Goal: Information Seeking & Learning: Compare options

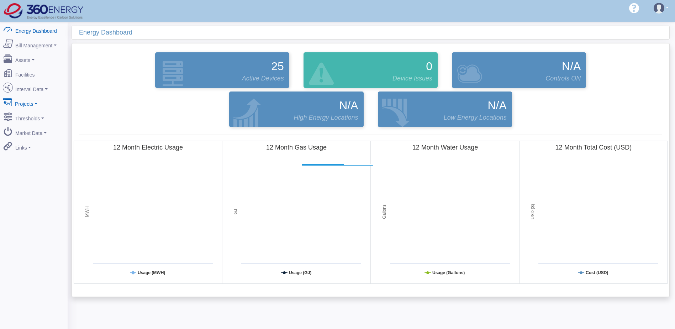
click at [44, 95] on link "Projects" at bounding box center [33, 102] width 69 height 15
click at [43, 88] on link "Interval Data" at bounding box center [33, 87] width 69 height 15
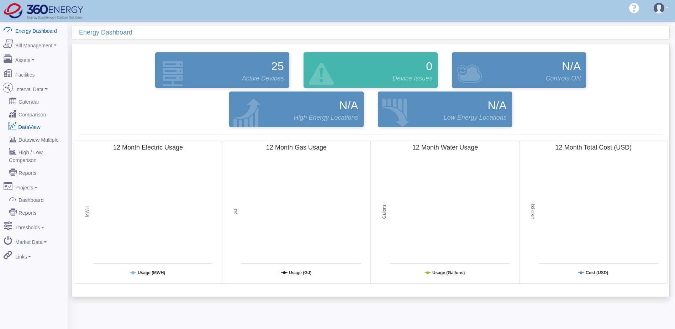
click at [36, 120] on link "DataView" at bounding box center [33, 126] width 69 height 13
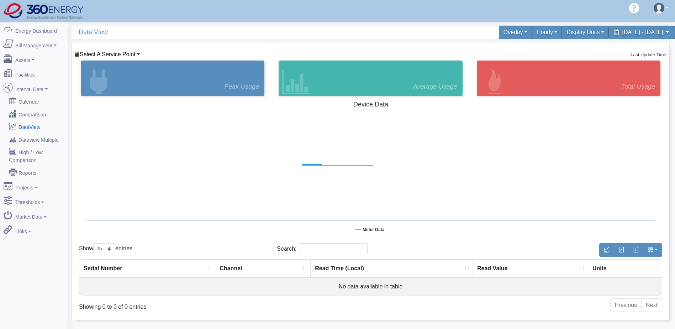
select select "25"
click at [111, 54] on span "Select A Service Point" at bounding box center [108, 54] width 56 height 6
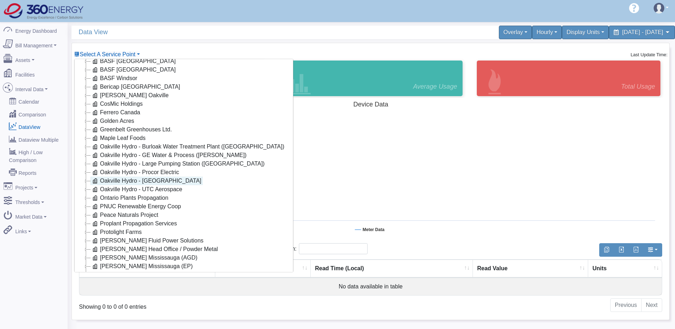
scroll to position [57, 0]
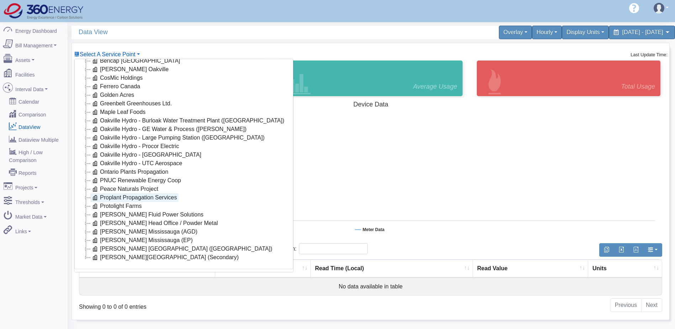
click at [141, 193] on link "Proplant Propagation Services" at bounding box center [134, 197] width 88 height 9
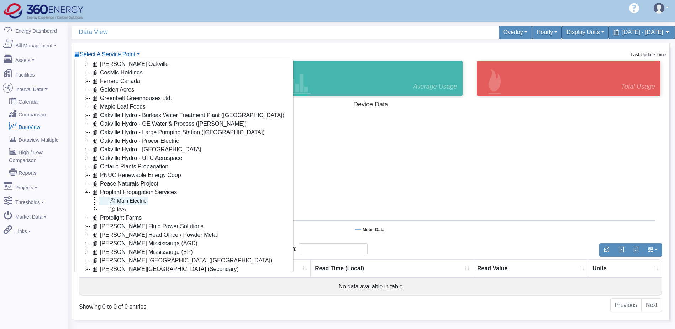
click at [138, 204] on link "Main Electric" at bounding box center [123, 200] width 49 height 9
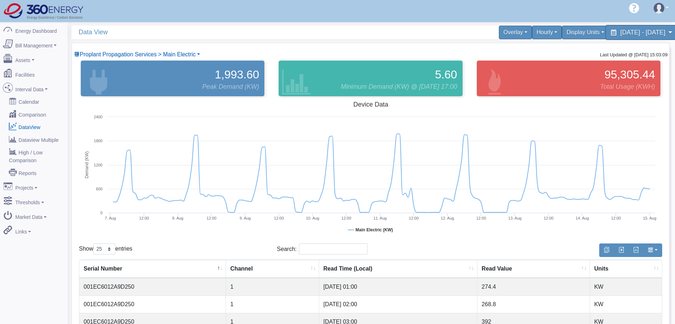
click at [620, 29] on span "[DATE] - [DATE]" at bounding box center [642, 32] width 45 height 7
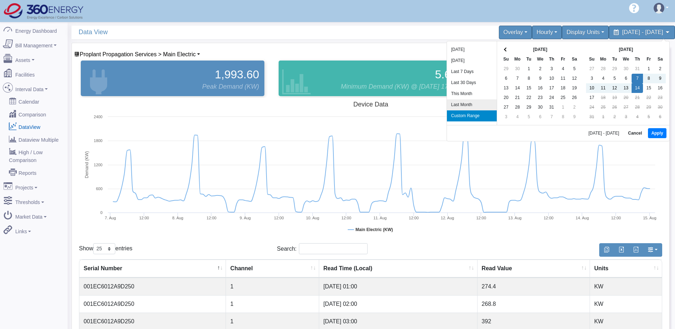
click at [472, 103] on li "Last Month" at bounding box center [472, 104] width 50 height 11
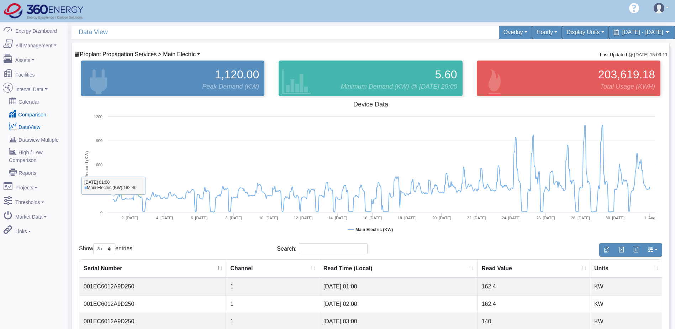
click at [40, 112] on link "Comparison" at bounding box center [33, 114] width 69 height 13
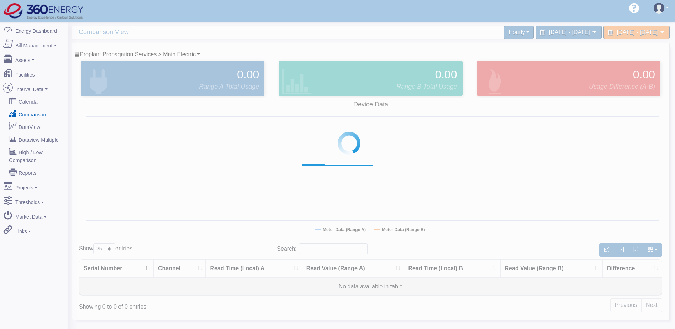
select select "25"
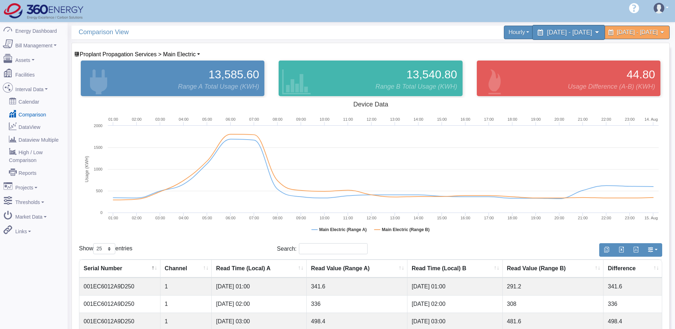
click at [547, 34] on span "August 14, 2025 - August 14, 2025" at bounding box center [569, 32] width 45 height 7
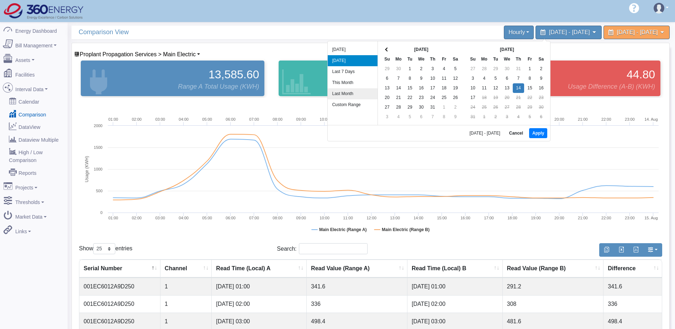
click at [346, 92] on li "Last Month" at bounding box center [353, 93] width 50 height 11
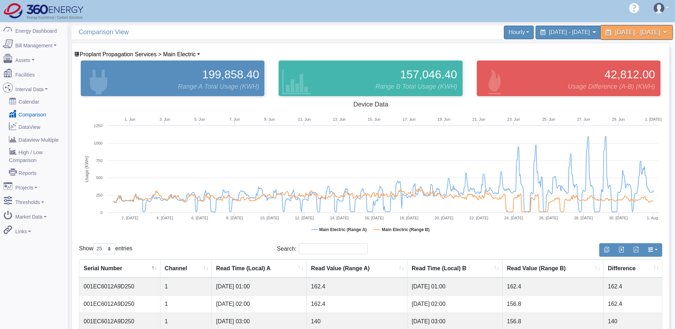
click at [615, 29] on span "May 31, 2025 - June 30, 2025" at bounding box center [637, 32] width 45 height 7
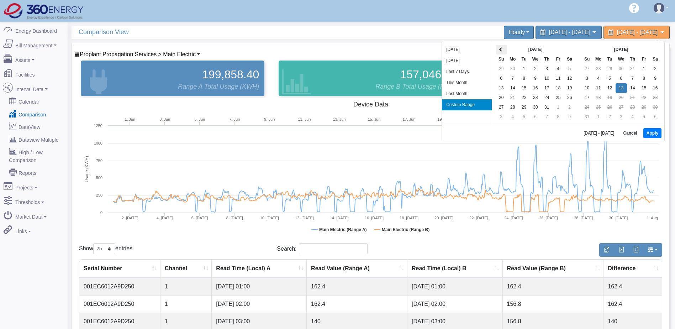
click at [504, 50] on th at bounding box center [501, 50] width 11 height 10
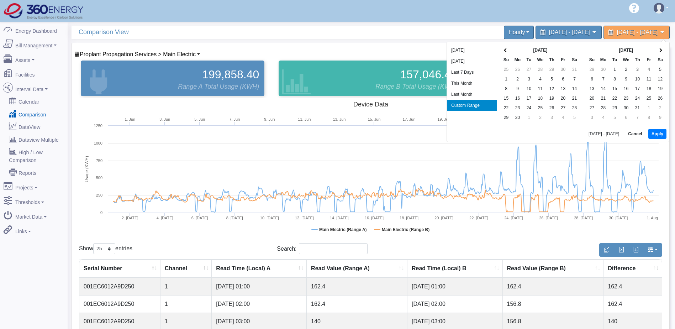
click at [504, 50] on span at bounding box center [506, 50] width 4 height 4
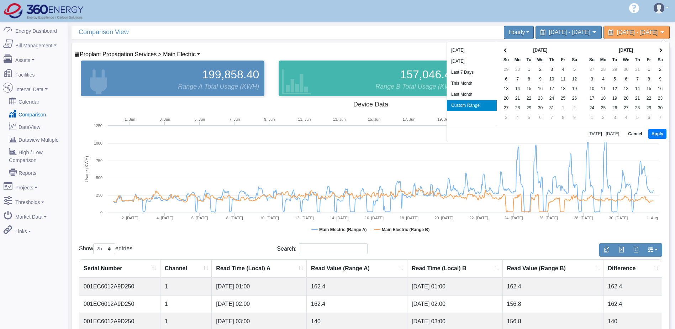
click at [504, 50] on span at bounding box center [506, 50] width 4 height 4
click at [656, 48] on th at bounding box center [660, 51] width 11 height 10
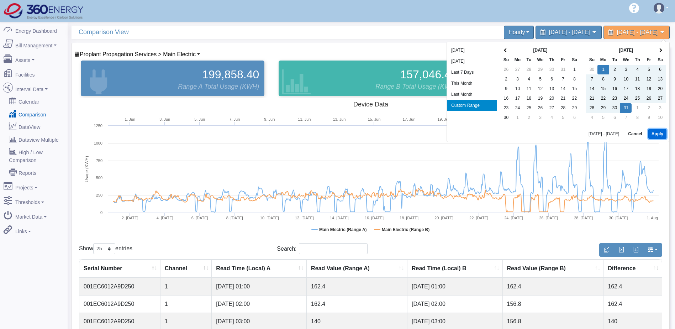
click at [661, 132] on button "Apply" at bounding box center [658, 134] width 18 height 10
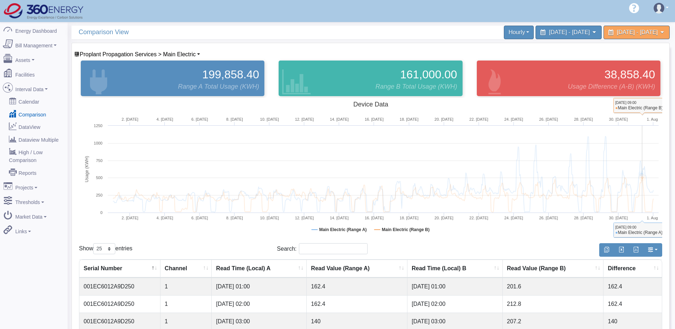
click at [643, 187] on icon at bounding box center [383, 195] width 547 height 35
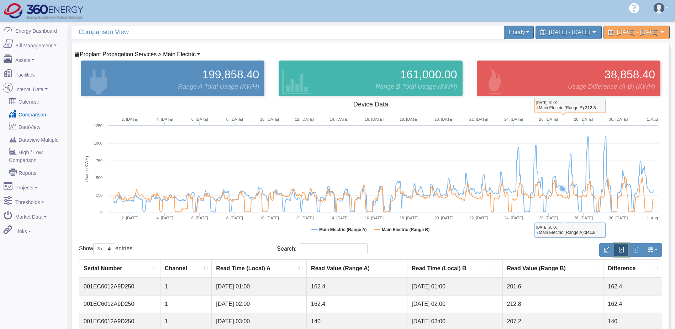
click at [624, 252] on button "button" at bounding box center [621, 250] width 15 height 14
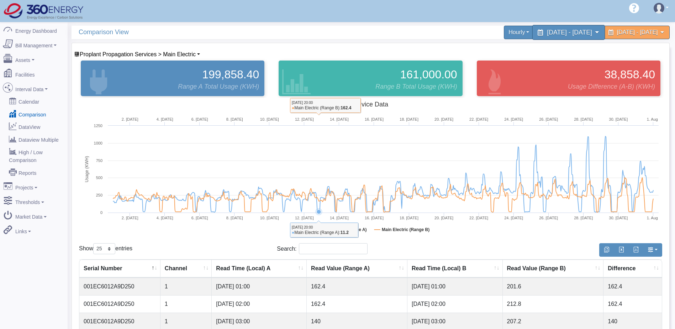
click at [594, 32] on icon at bounding box center [597, 32] width 6 height 6
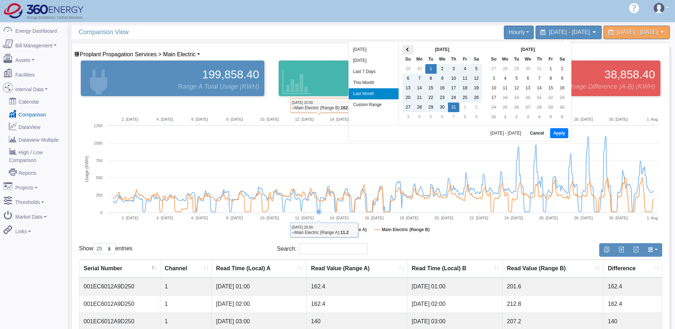
click at [408, 48] on span at bounding box center [408, 49] width 4 height 4
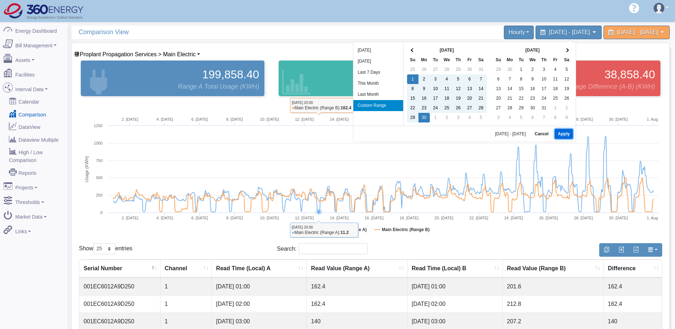
click at [560, 130] on button "Apply" at bounding box center [564, 134] width 18 height 10
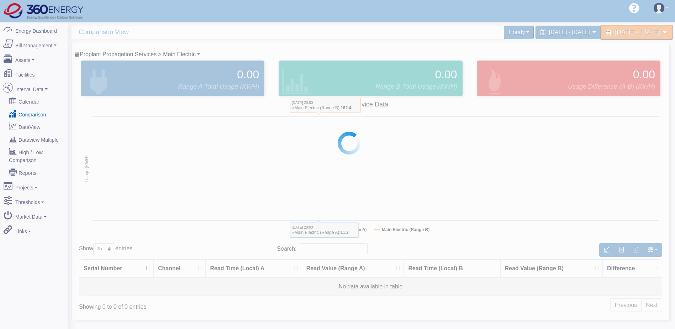
click at [631, 33] on span "May 2, 2025 - May 31, 2025" at bounding box center [637, 32] width 45 height 7
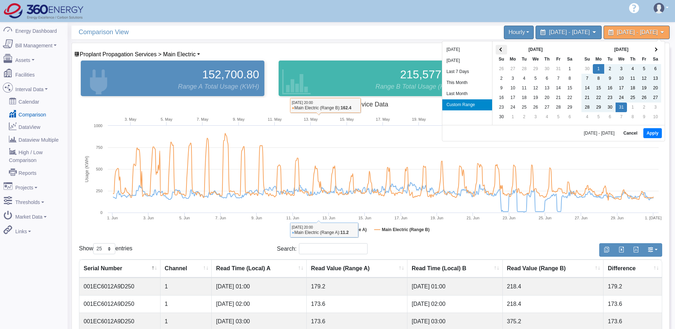
click at [504, 52] on th at bounding box center [501, 50] width 11 height 10
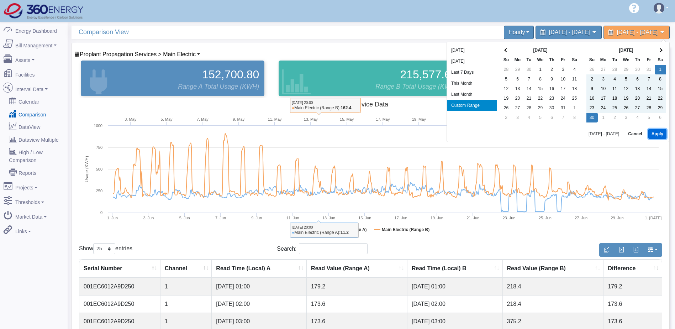
click at [658, 134] on button "Apply" at bounding box center [658, 134] width 18 height 10
